Goal: Information Seeking & Learning: Learn about a topic

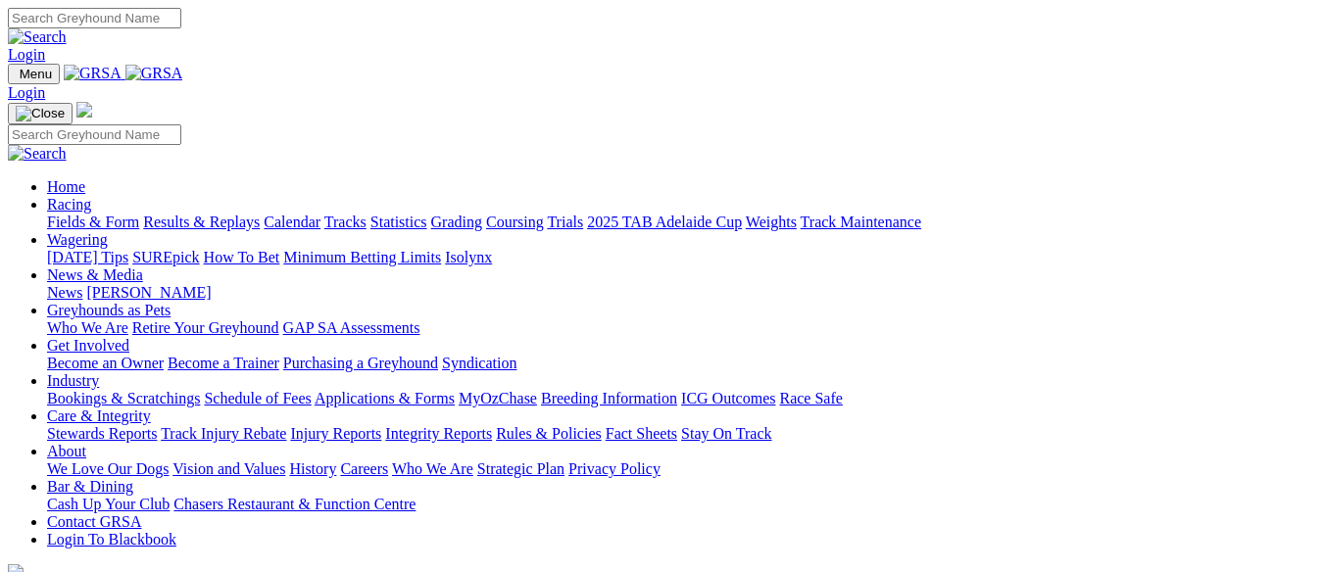
scroll to position [882, 0]
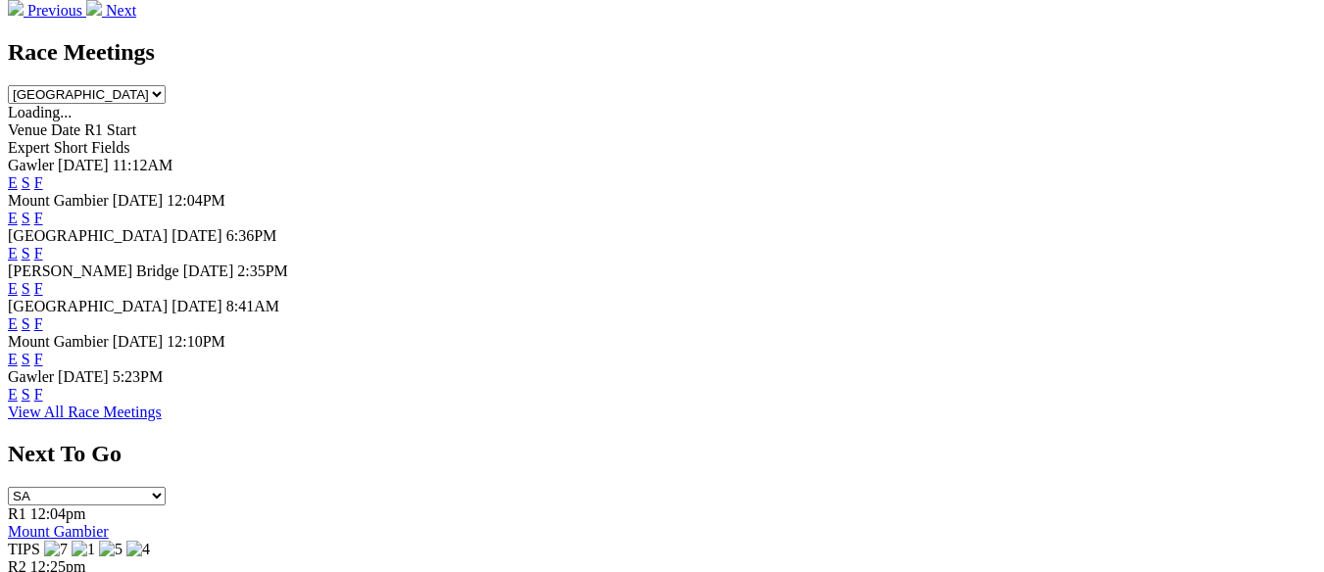
click at [43, 210] on link "F" at bounding box center [38, 218] width 9 height 17
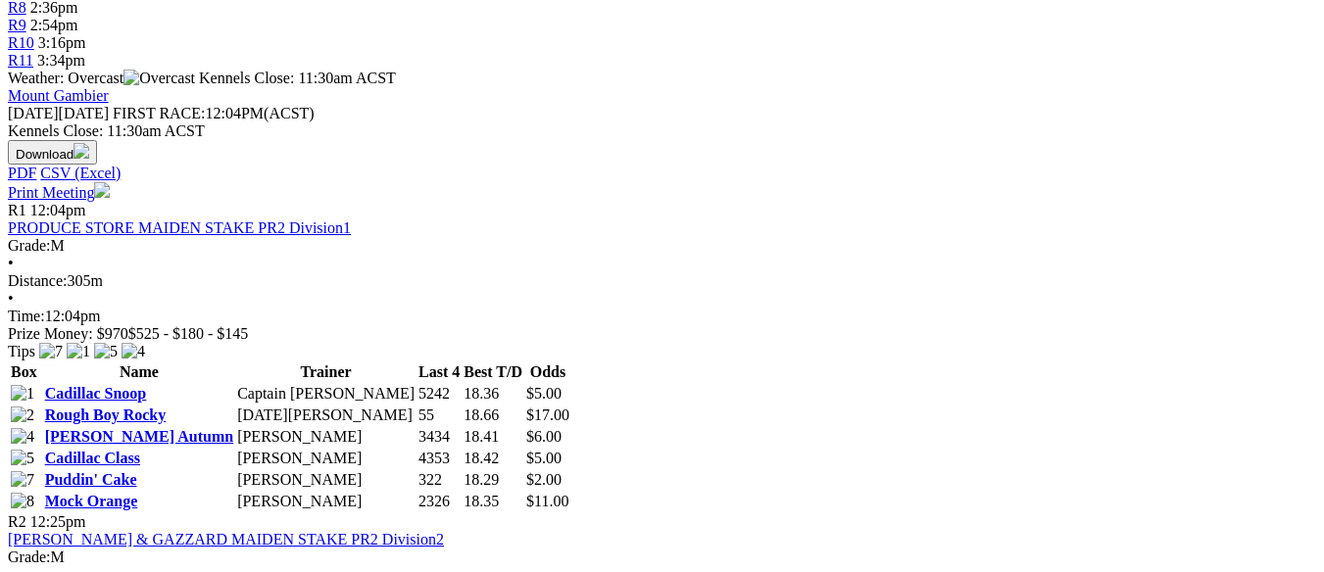
scroll to position [882, 0]
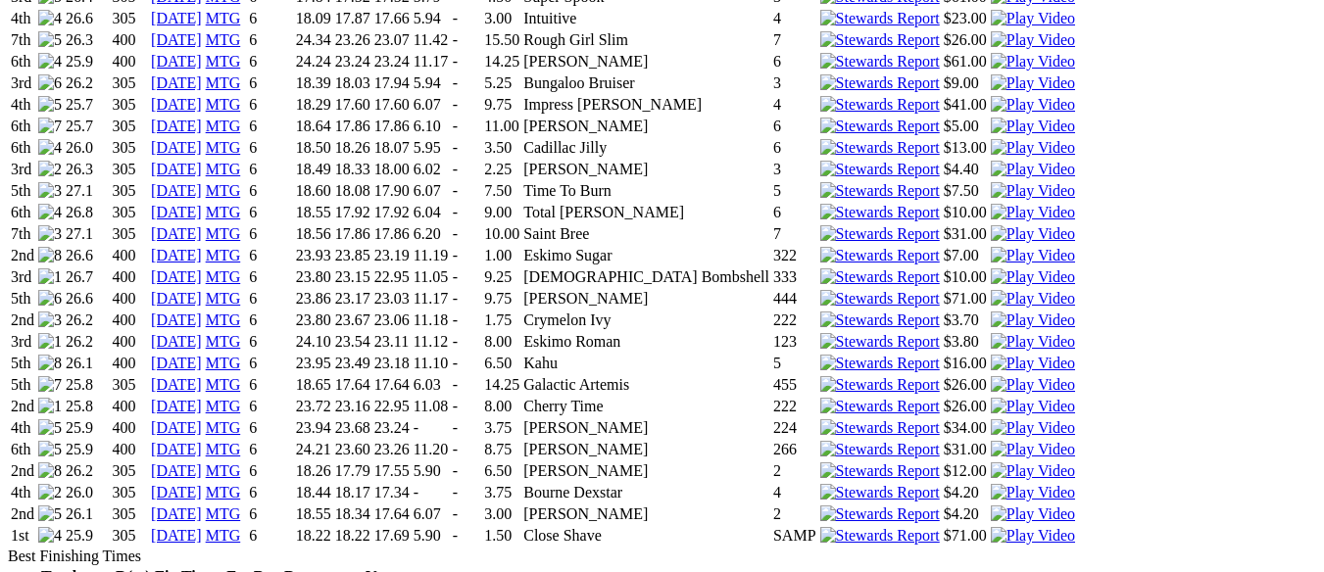
scroll to position [1960, 0]
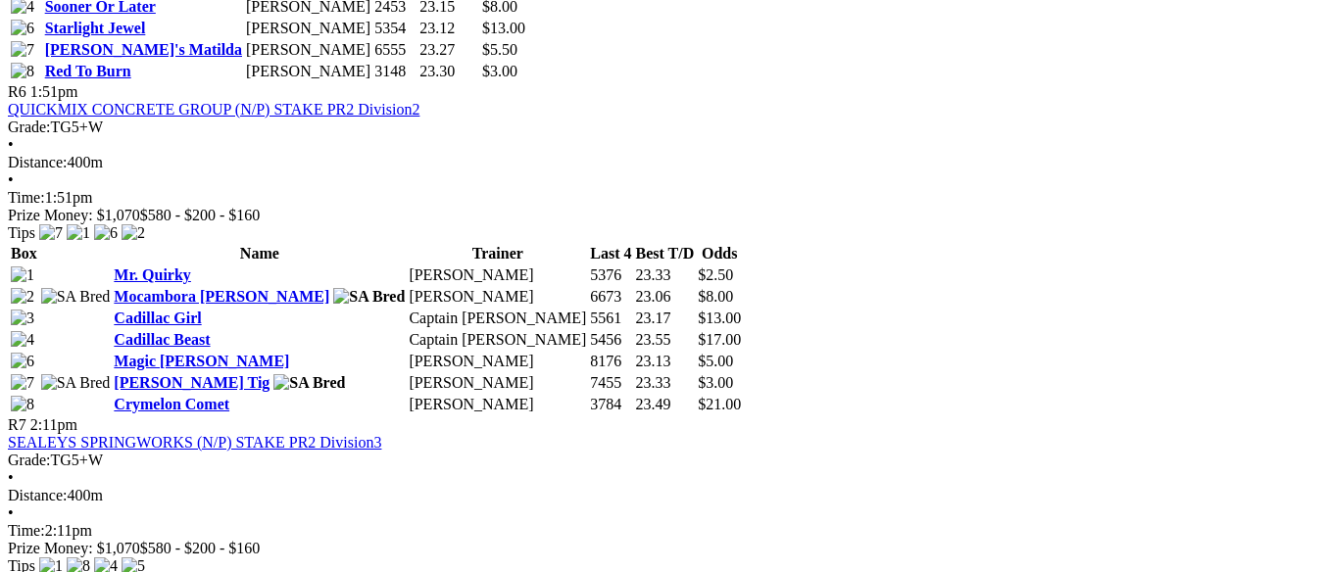
scroll to position [2548, 0]
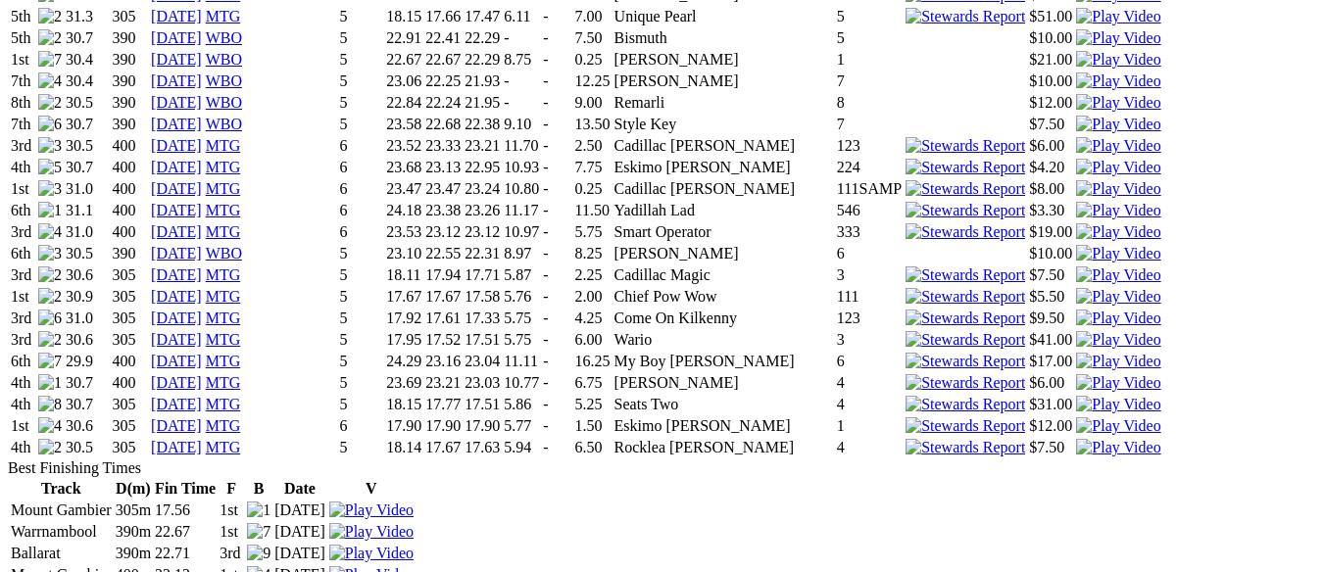
scroll to position [2254, 0]
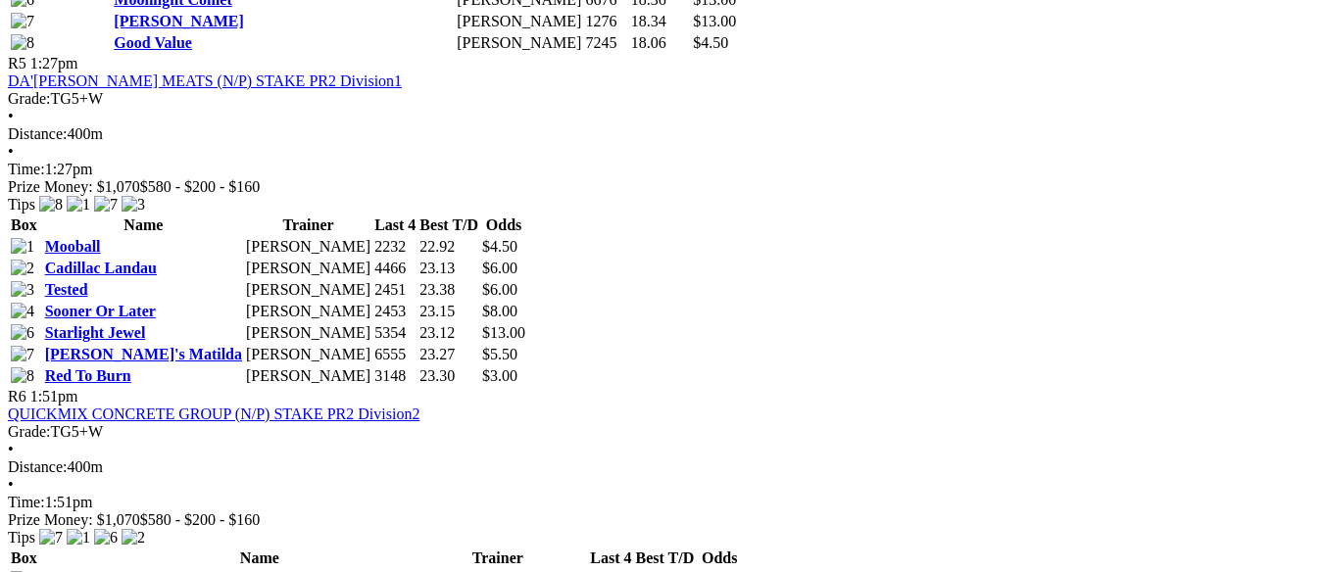
scroll to position [2450, 0]
